Goal: Transaction & Acquisition: Download file/media

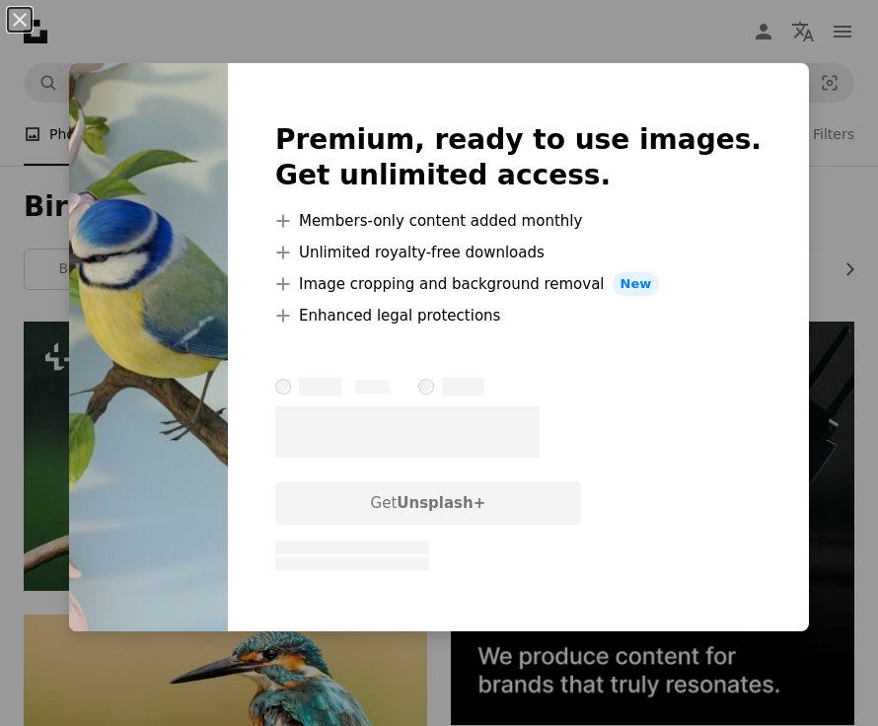
scroll to position [8164, 0]
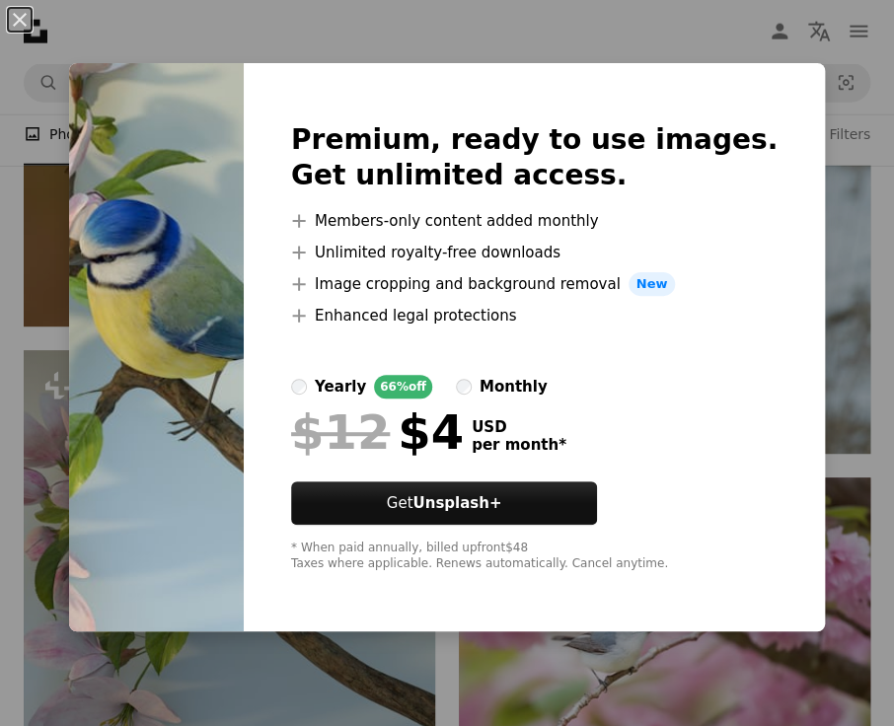
drag, startPoint x: 14, startPoint y: 13, endPoint x: 68, endPoint y: 105, distance: 106.6
click at [17, 14] on button "An X shape" at bounding box center [20, 20] width 24 height 24
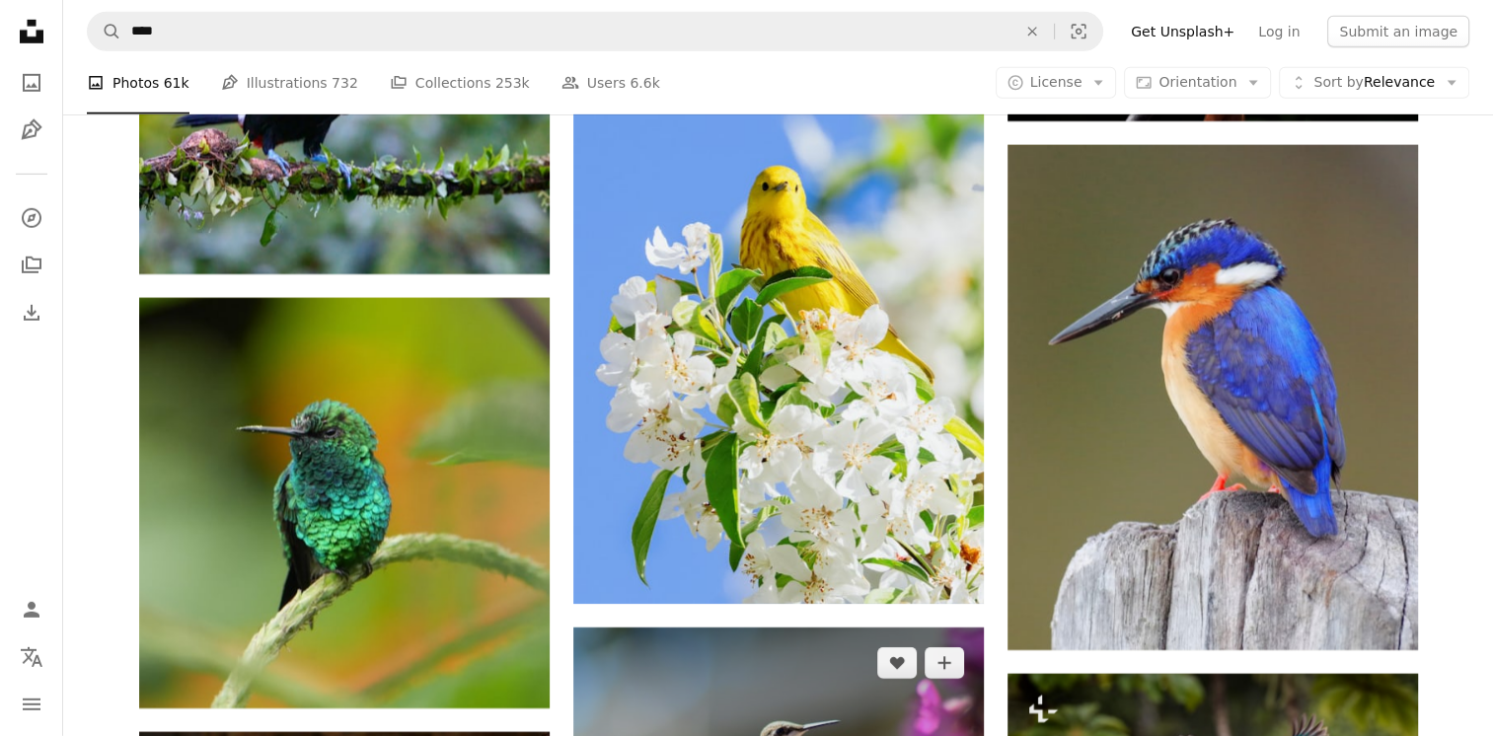
scroll to position [5993, 0]
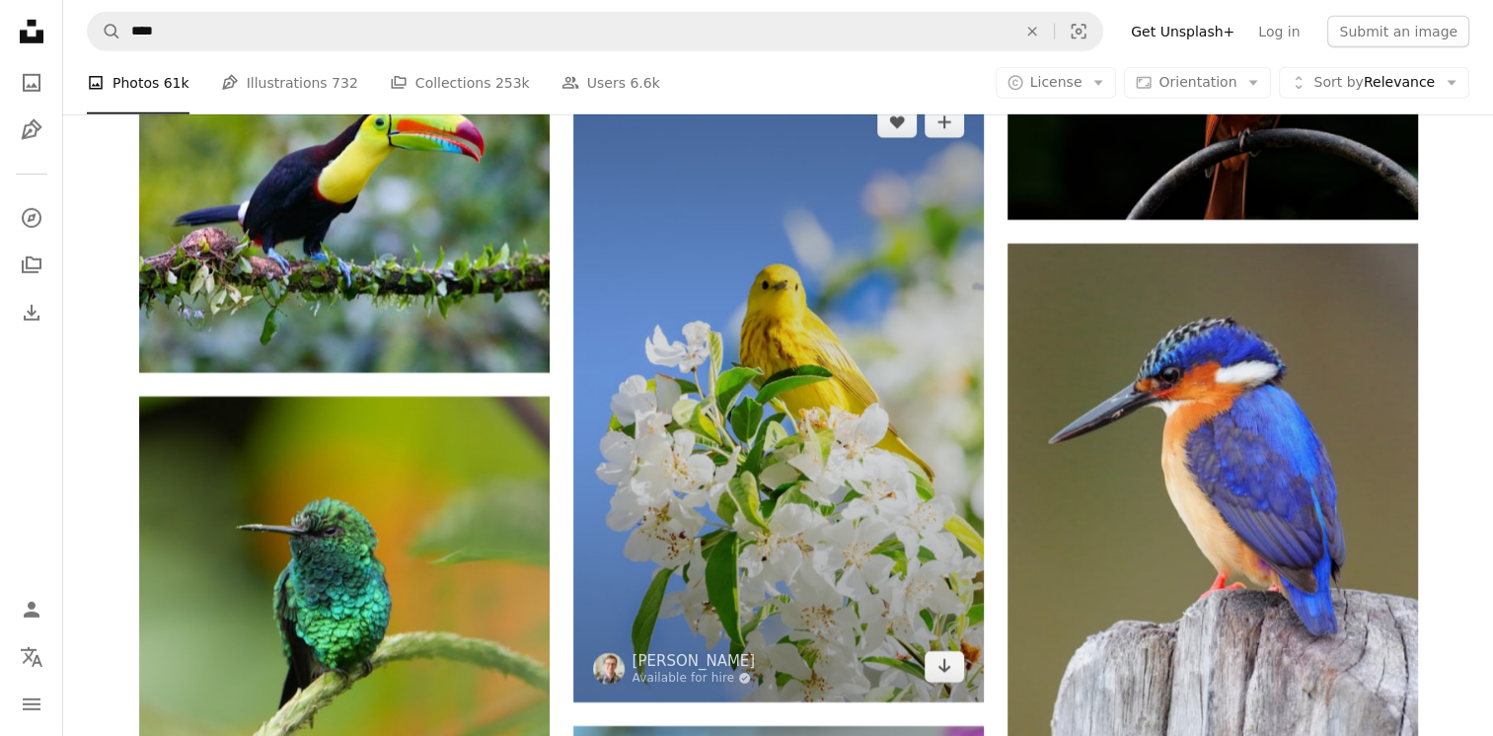
click at [856, 516] on img at bounding box center [778, 395] width 410 height 616
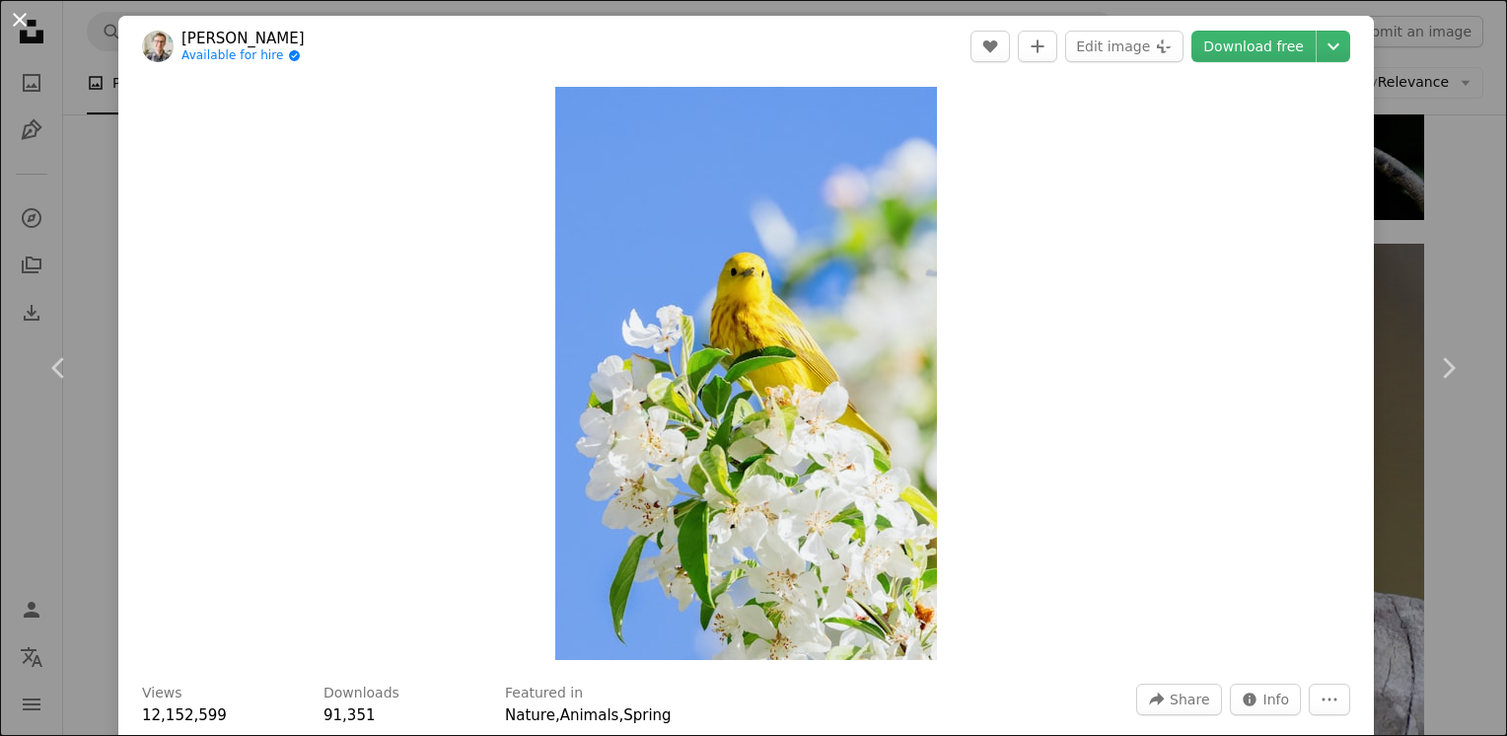
click at [20, 20] on button "An X shape" at bounding box center [20, 20] width 24 height 24
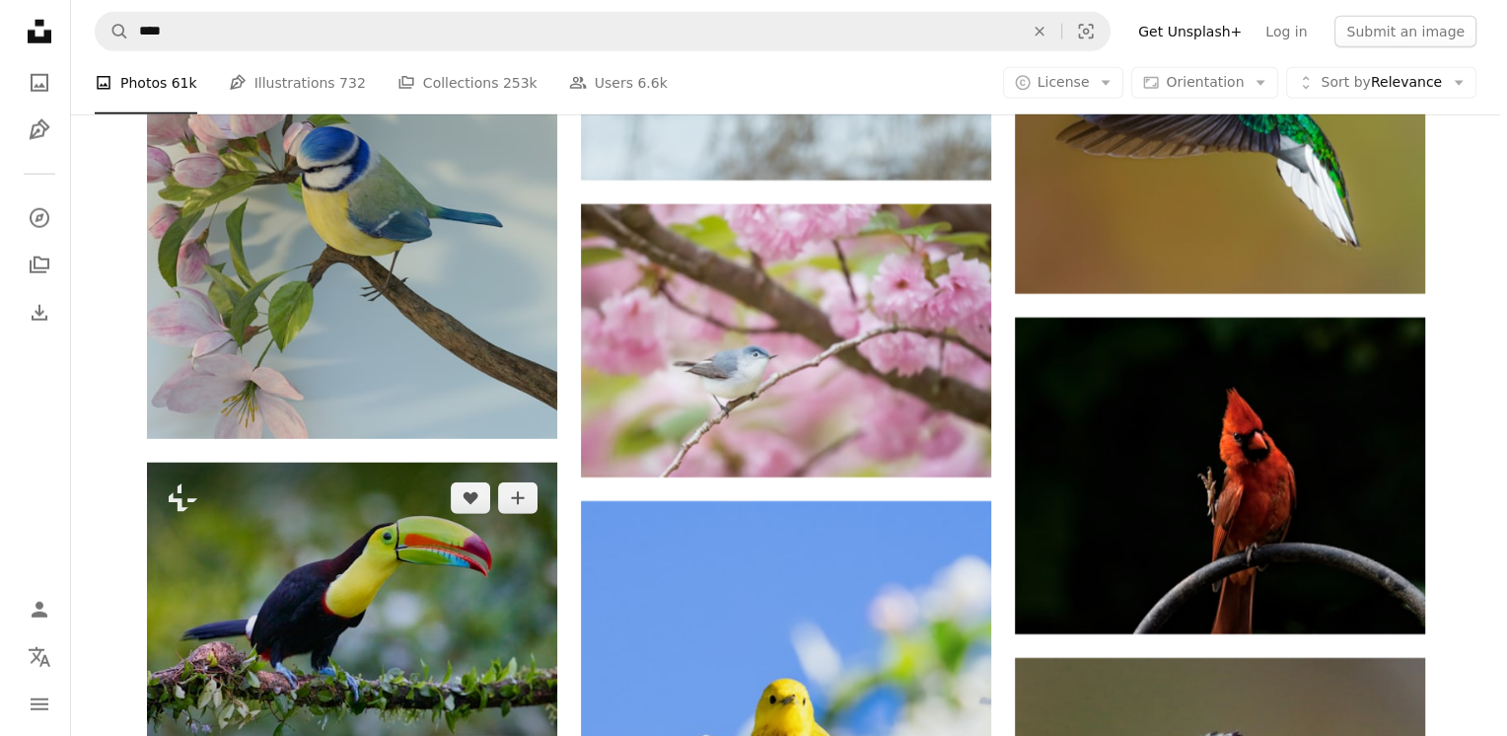
scroll to position [5500, 0]
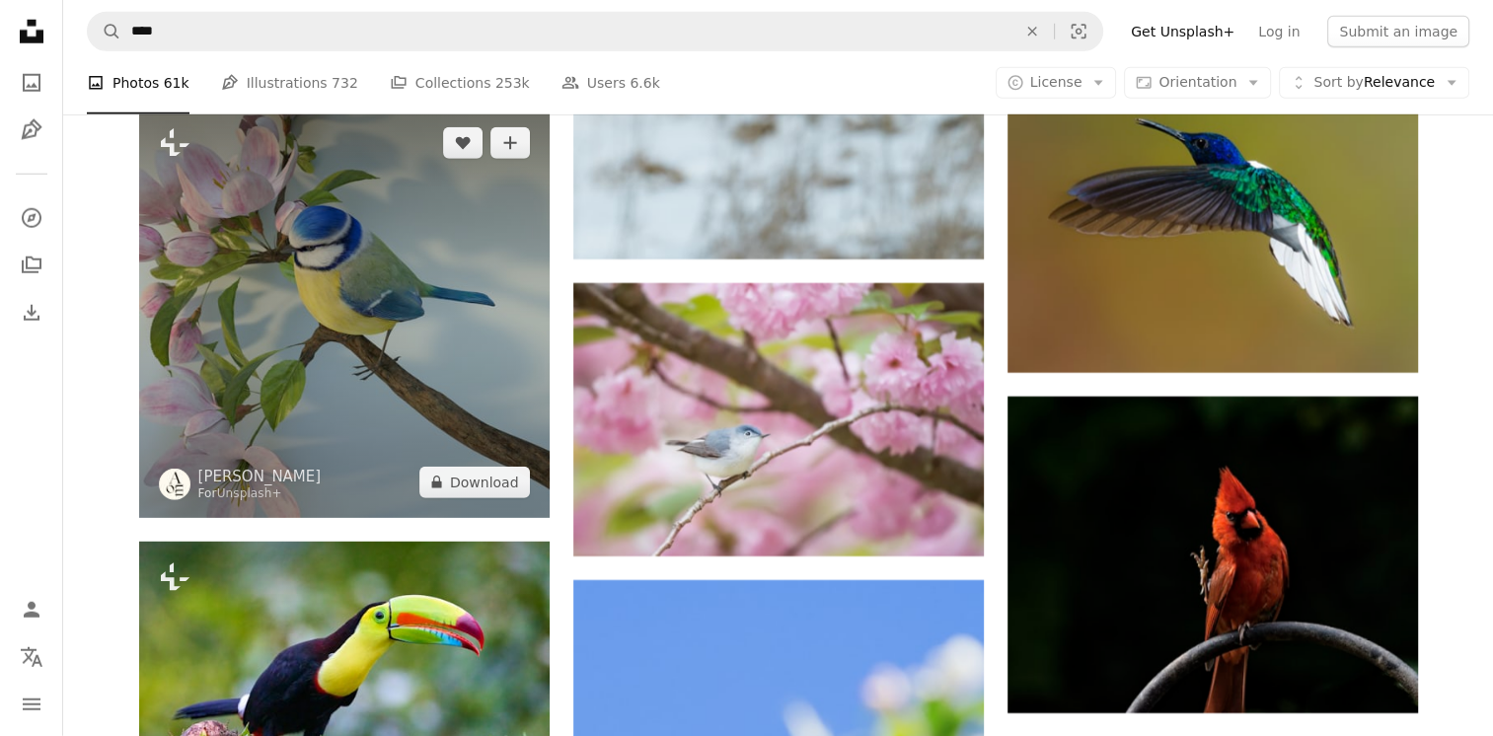
click at [361, 251] on img at bounding box center [344, 313] width 410 height 410
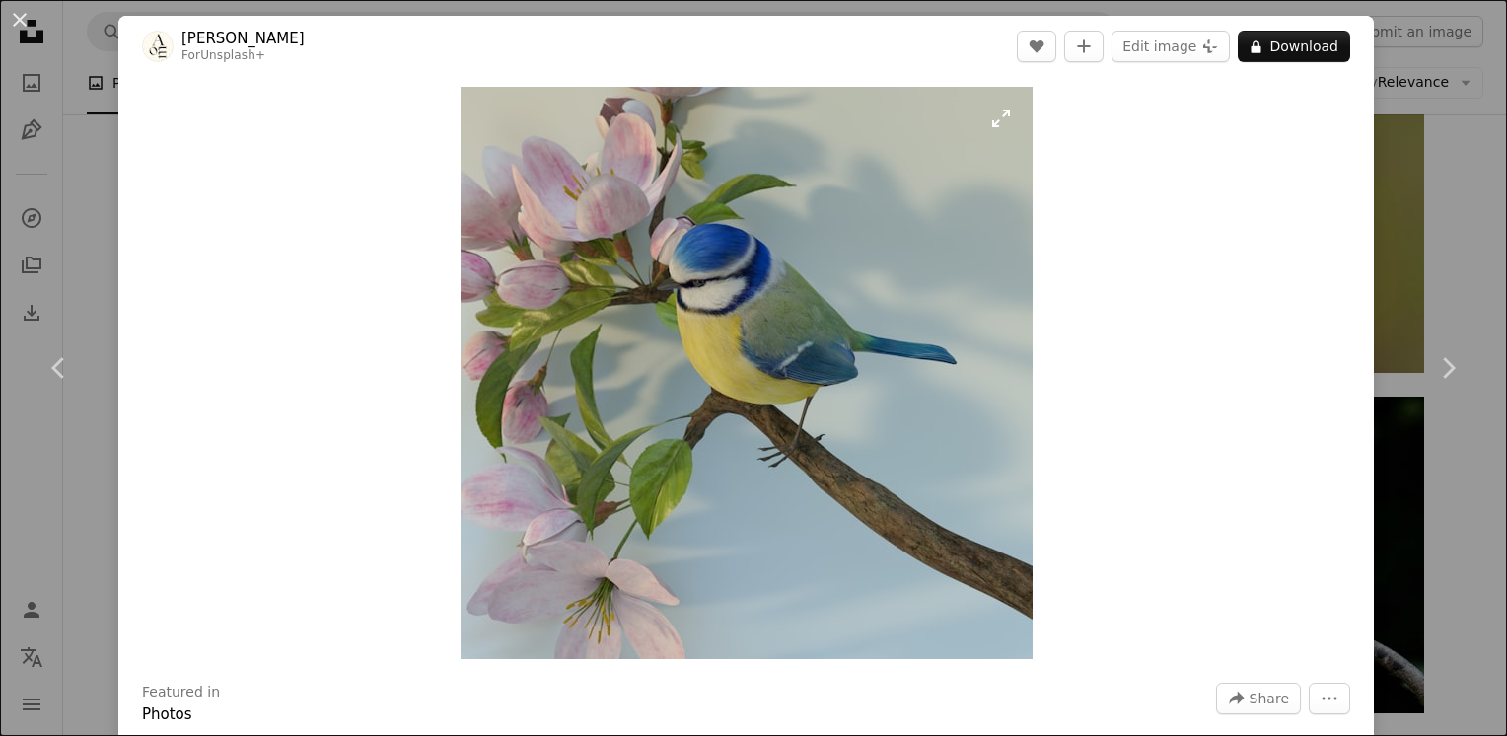
click at [877, 121] on img "Zoom in on this image" at bounding box center [747, 373] width 572 height 572
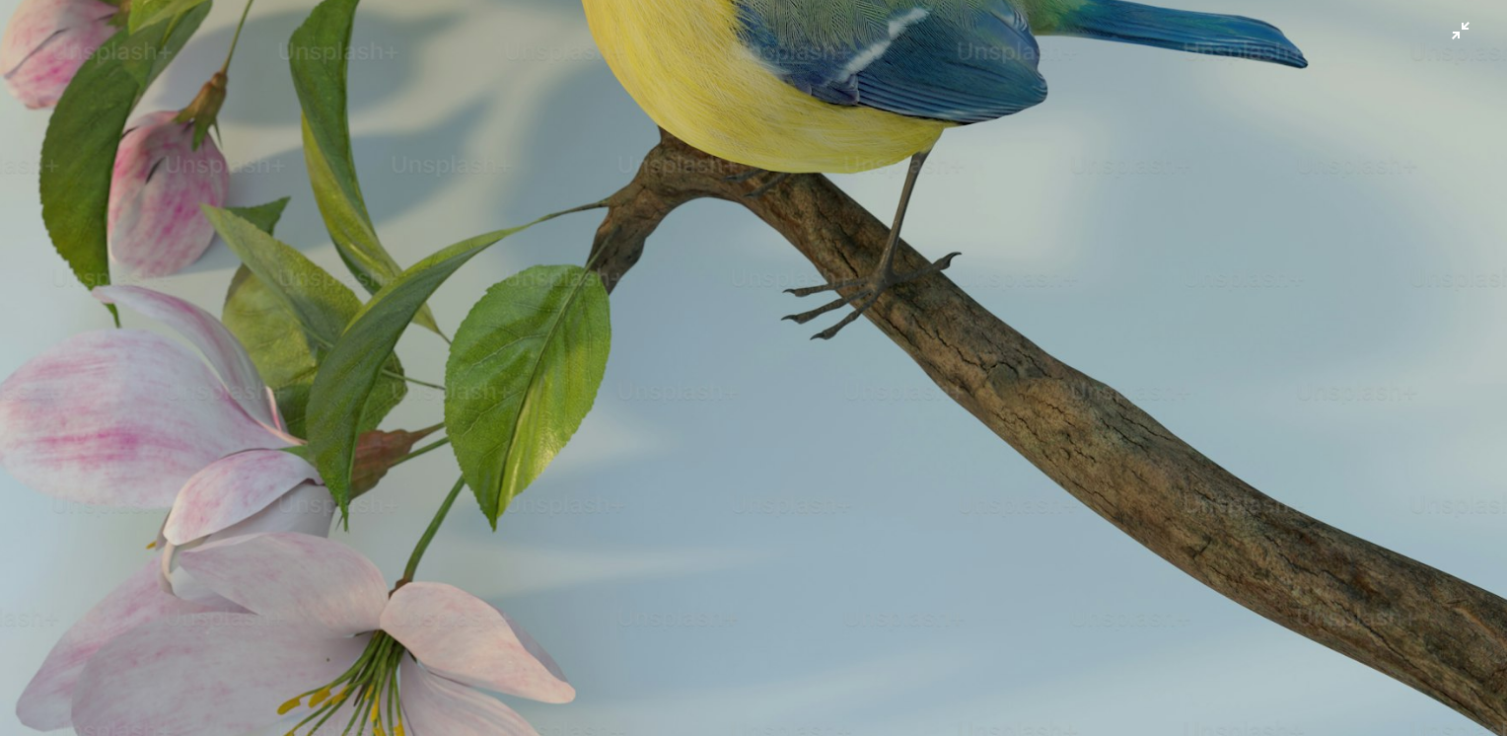
scroll to position [741, 0]
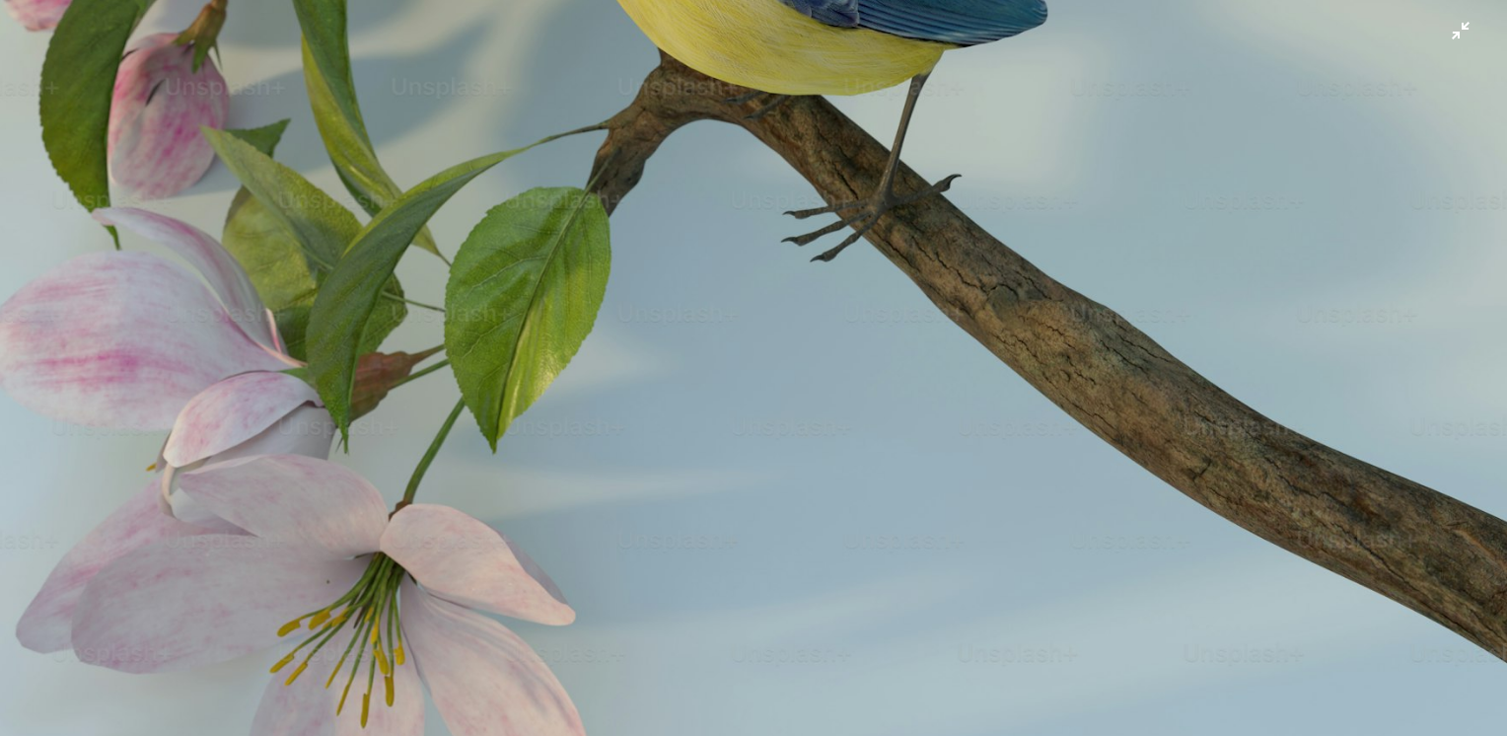
click at [877, 36] on img "Zoom out on this image" at bounding box center [753, 12] width 1509 height 1509
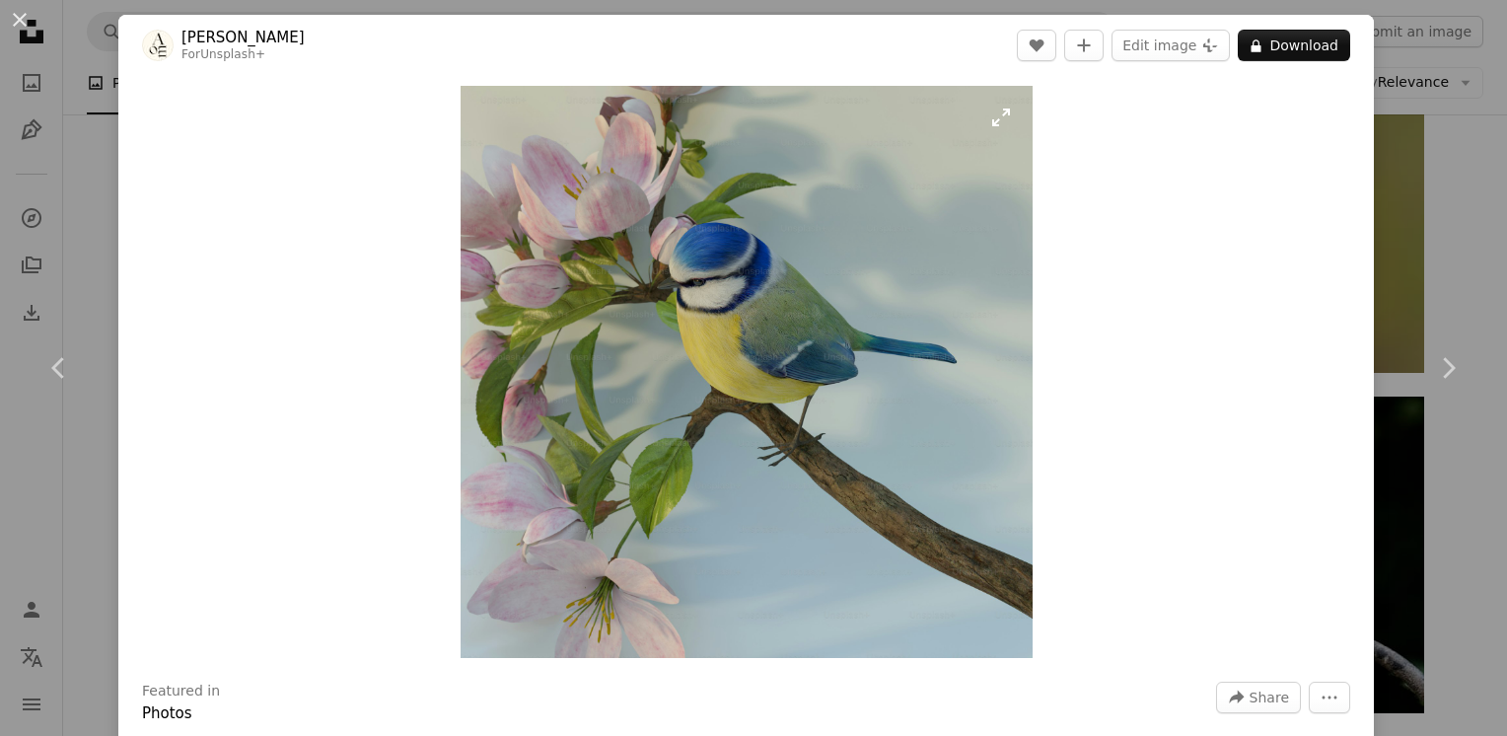
scroll to position [0, 0]
click at [877, 119] on img "Zoom in on this image" at bounding box center [747, 373] width 572 height 572
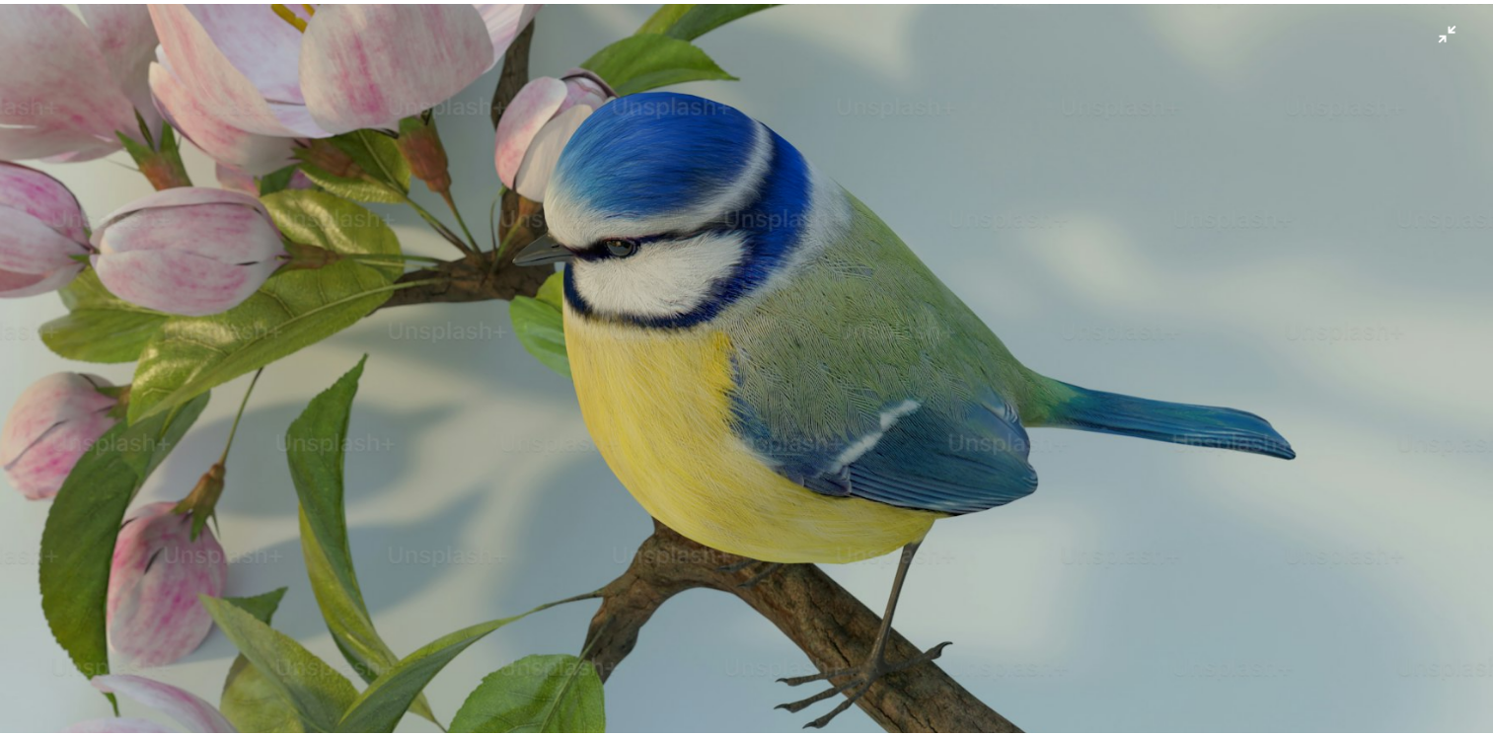
scroll to position [296, 0]
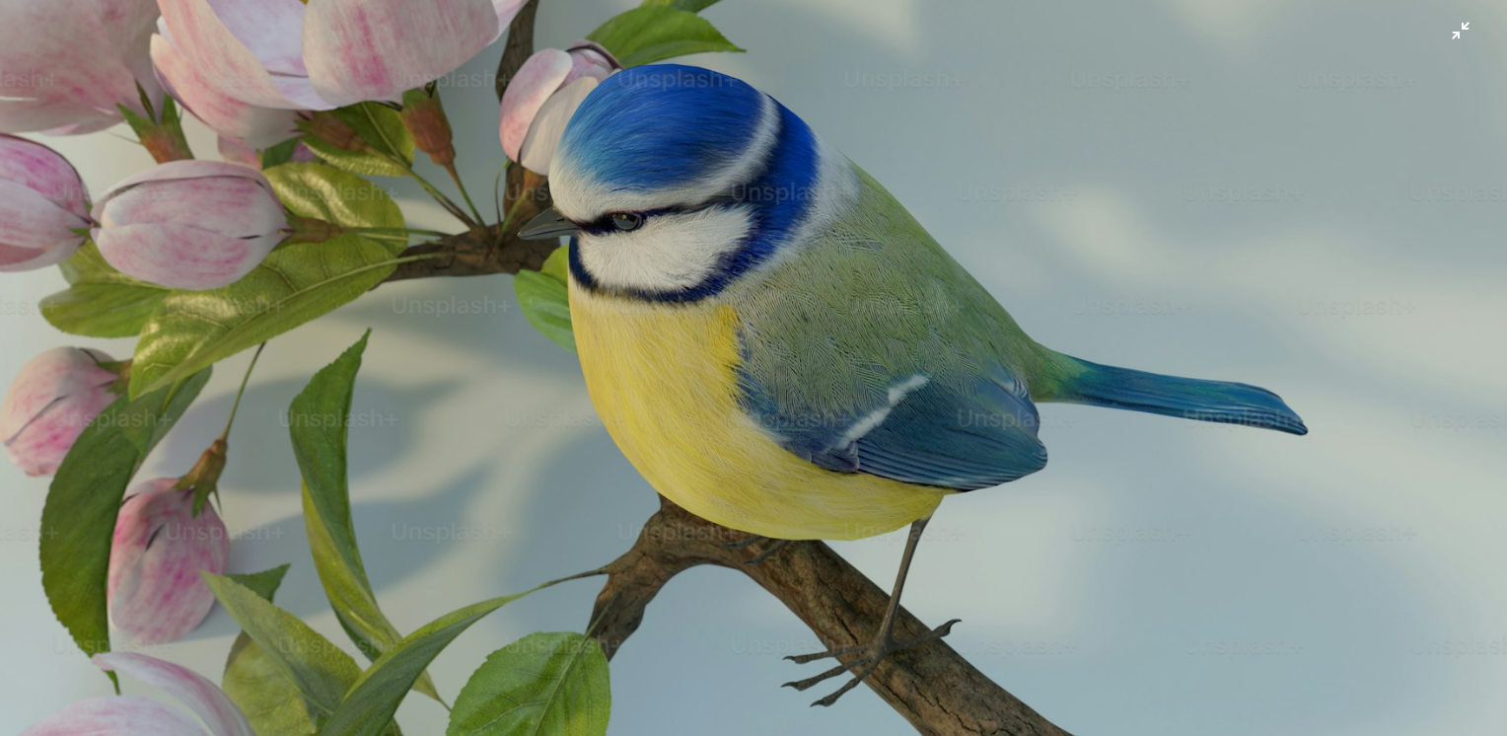
click at [877, 33] on img "Zoom out on this image" at bounding box center [753, 457] width 1509 height 1509
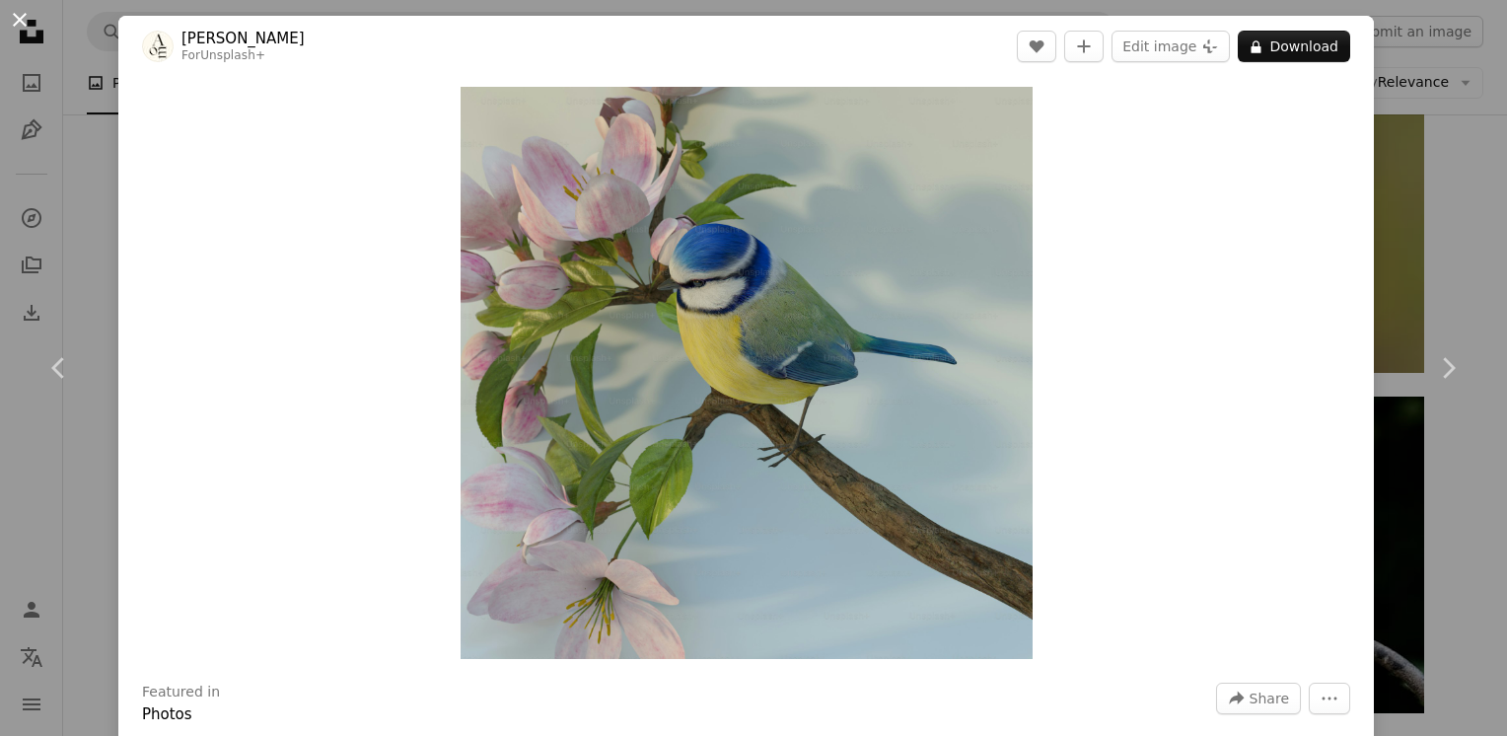
click at [21, 11] on button "An X shape" at bounding box center [20, 20] width 24 height 24
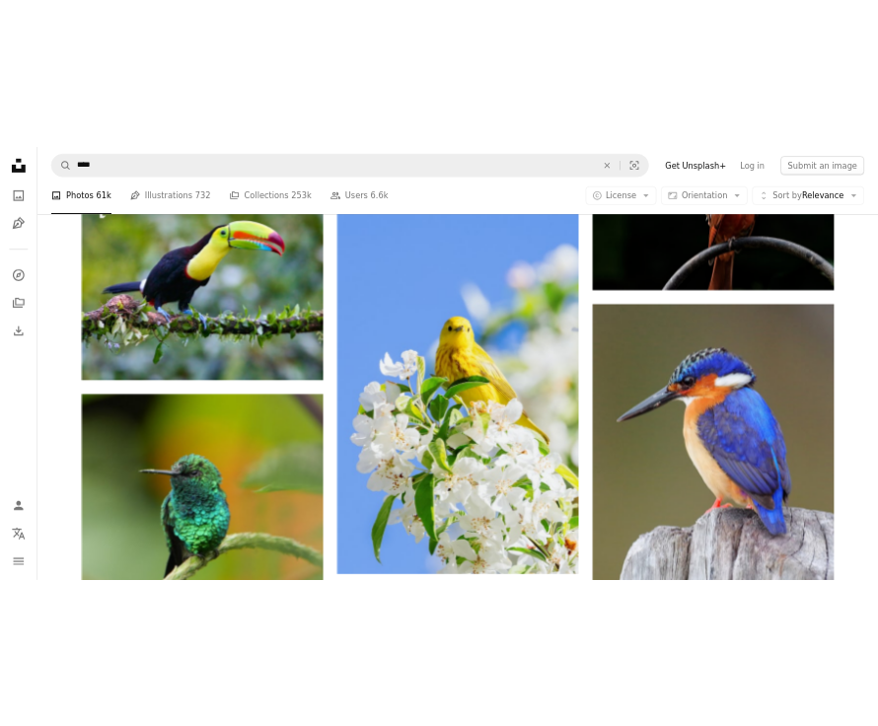
scroll to position [6092, 0]
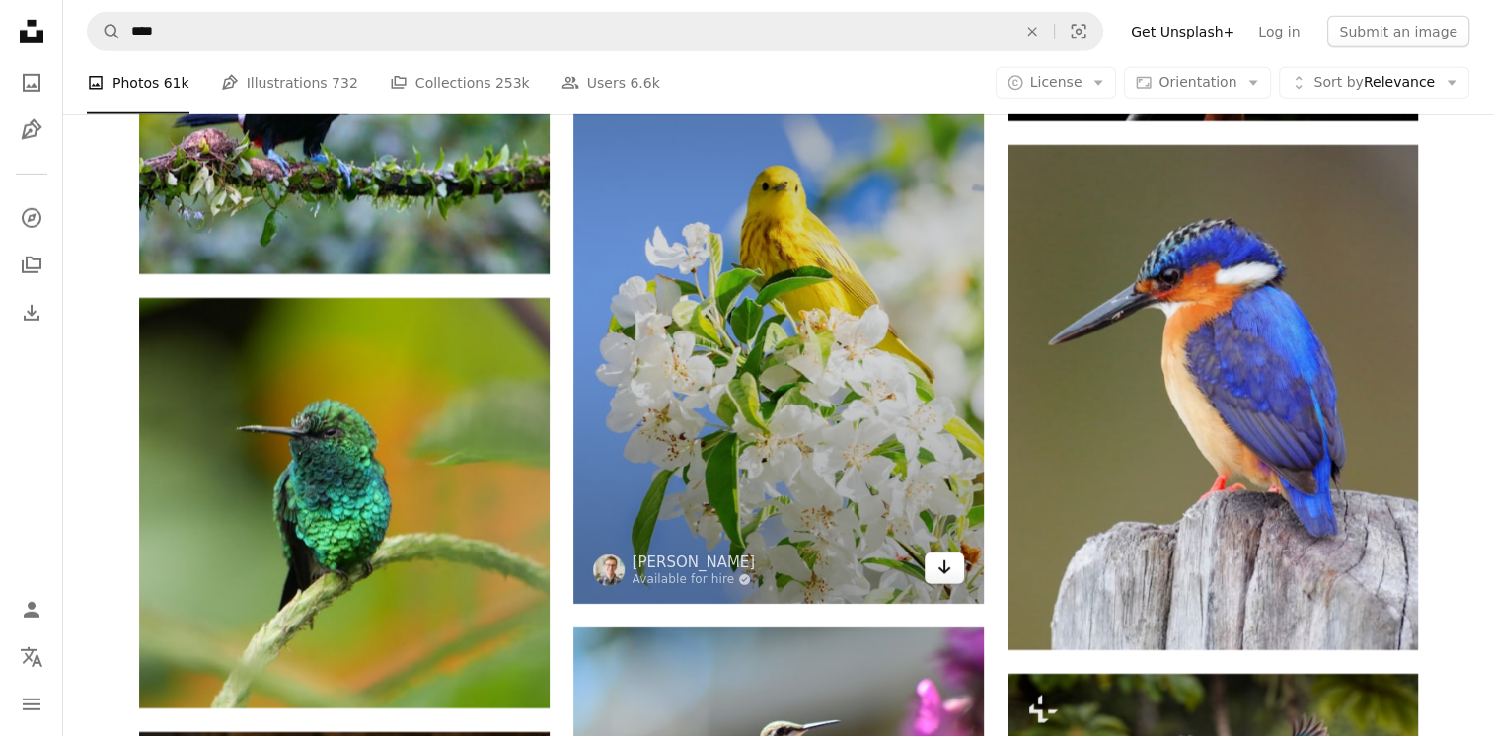
click at [877, 572] on icon "Arrow pointing down" at bounding box center [944, 567] width 16 height 24
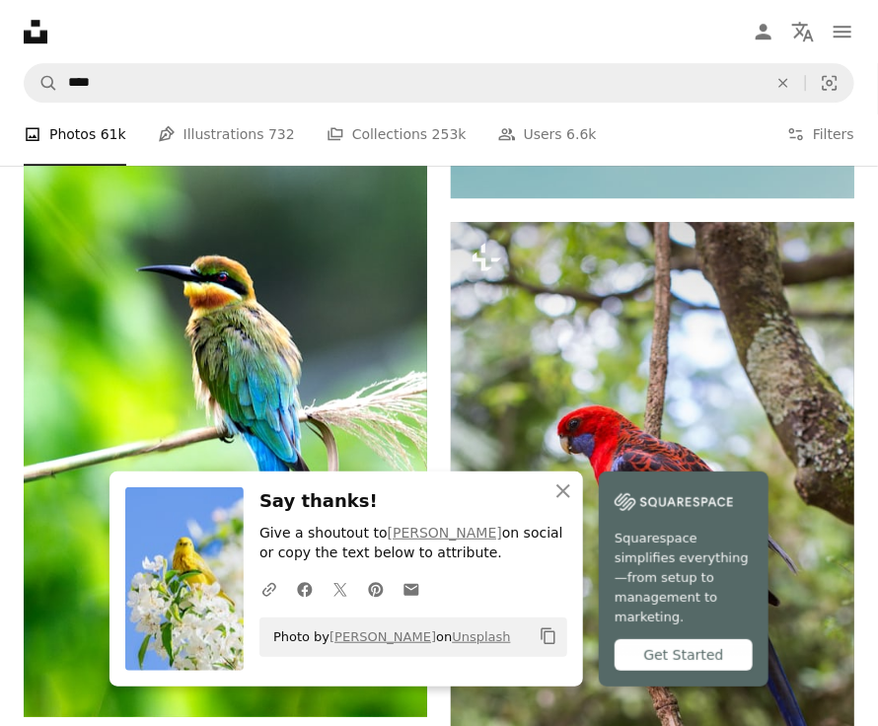
click at [347, 43] on nav "Unsplash logo Unsplash Home A photo Pen Tool A compass A stack of folders Downl…" at bounding box center [439, 31] width 878 height 63
